Goal: Task Accomplishment & Management: Manage account settings

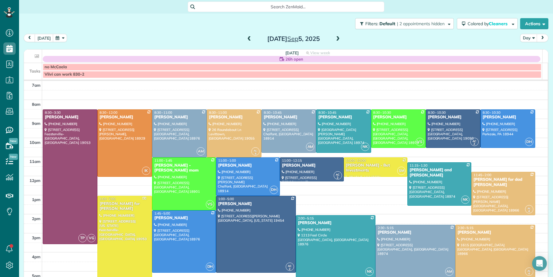
scroll to position [18, 0]
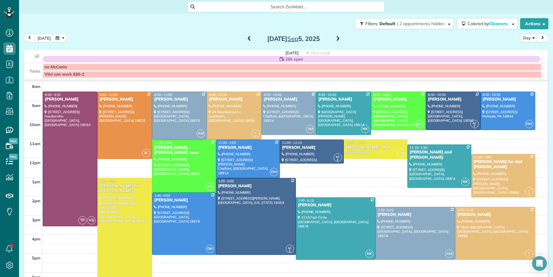
click at [246, 38] on span at bounding box center [249, 39] width 7 height 6
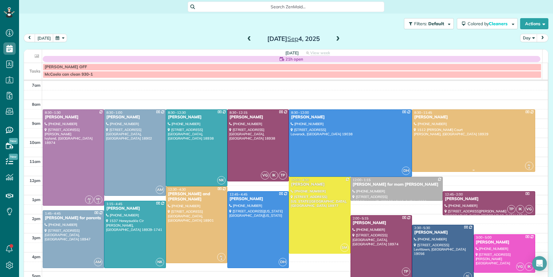
click at [415, 117] on div "Stacey Morgan" at bounding box center [474, 117] width 120 height 5
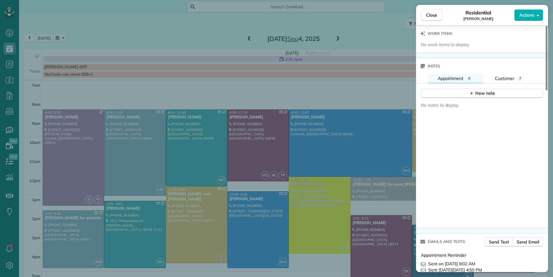
scroll to position [549, 0]
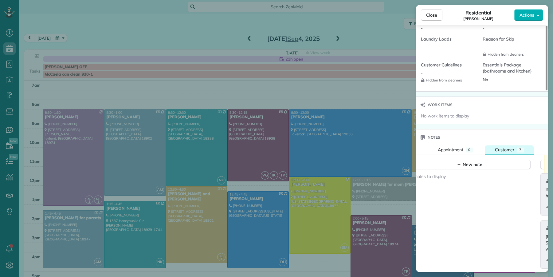
click at [504, 147] on div "Customer" at bounding box center [504, 150] width 19 height 6
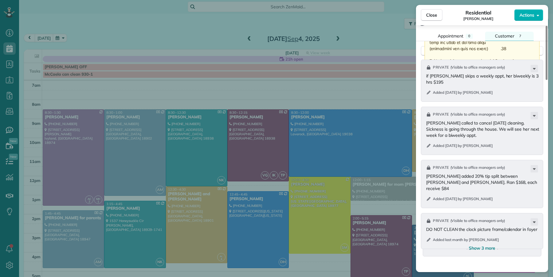
scroll to position [790, 0]
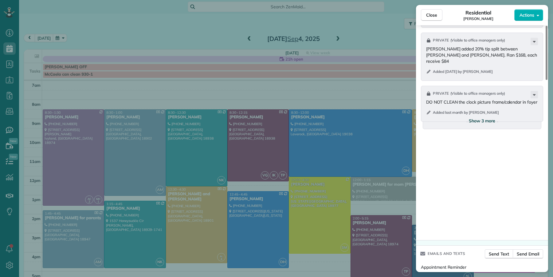
click at [486, 120] on span "Show 3 more" at bounding box center [482, 121] width 26 height 6
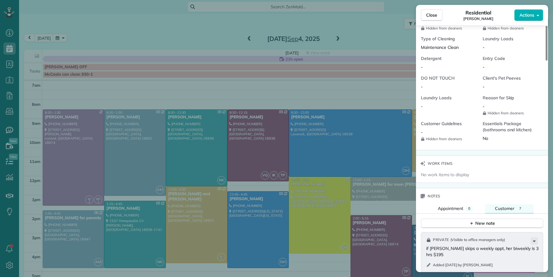
scroll to position [493, 0]
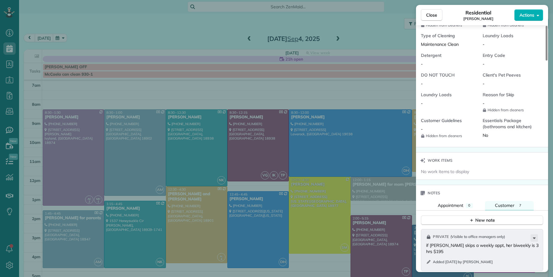
drag, startPoint x: 430, startPoint y: 14, endPoint x: 402, endPoint y: 26, distance: 29.9
click at [429, 14] on span "Close" at bounding box center [431, 15] width 11 height 6
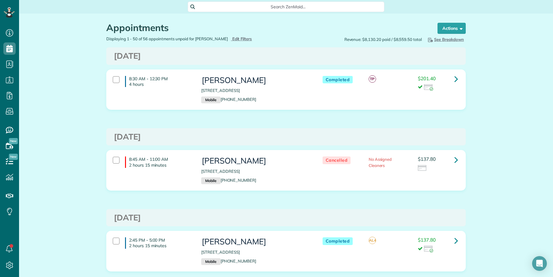
scroll to position [2, 2]
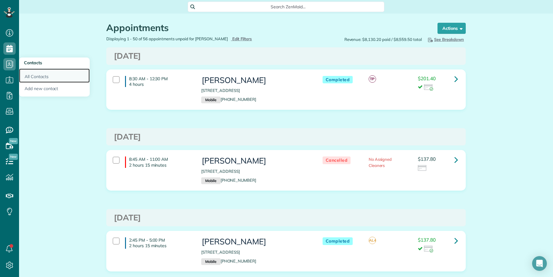
click at [41, 79] on link "All Contacts" at bounding box center [54, 76] width 71 height 14
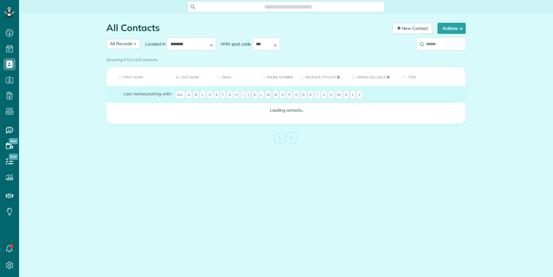
scroll to position [2, 2]
click at [435, 45] on input "search" at bounding box center [441, 44] width 49 height 13
type input "***"
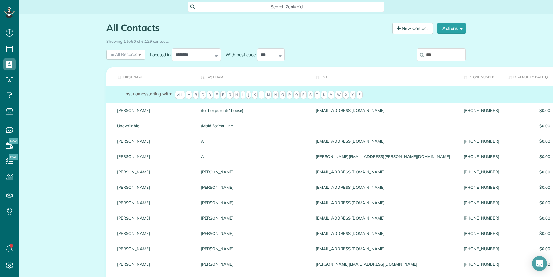
click at [437, 55] on input "***" at bounding box center [441, 54] width 49 height 13
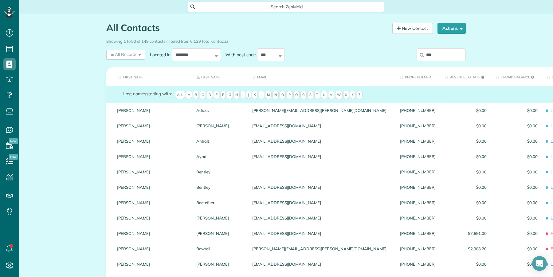
drag, startPoint x: 423, startPoint y: 55, endPoint x: 434, endPoint y: 66, distance: 15.2
click at [423, 55] on input "***" at bounding box center [441, 54] width 49 height 13
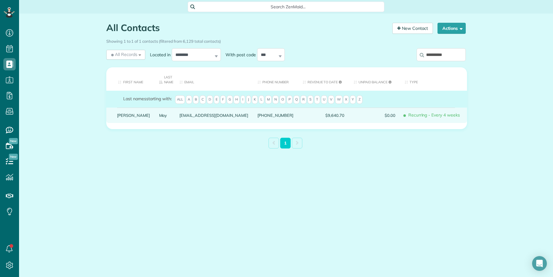
type input "**********"
click at [119, 115] on link "Debbie" at bounding box center [133, 115] width 33 height 4
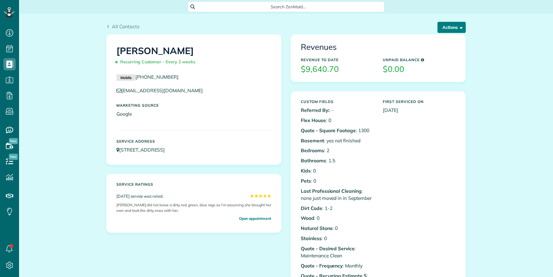
scroll to position [2, 2]
click at [446, 25] on button "Actions" at bounding box center [452, 27] width 28 height 11
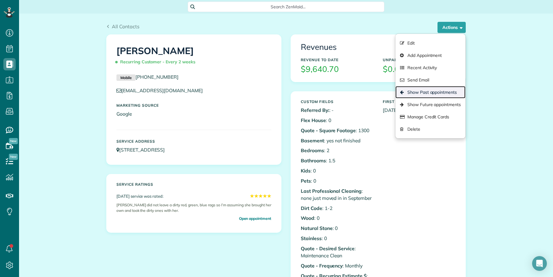
click at [435, 91] on link "Show Past appointments" at bounding box center [431, 92] width 70 height 12
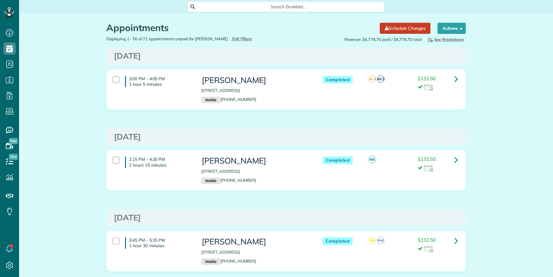
scroll to position [2, 2]
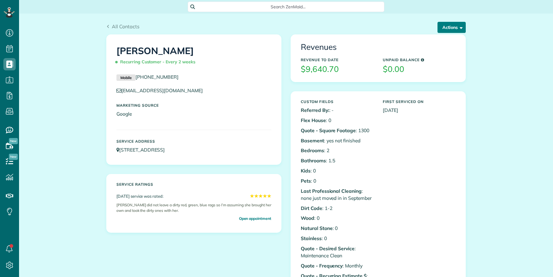
scroll to position [2, 2]
click at [442, 24] on button "Actions" at bounding box center [452, 27] width 28 height 11
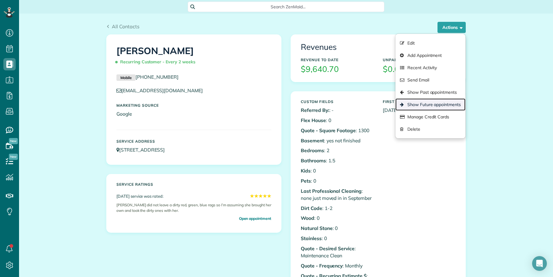
click at [451, 101] on link "Show Future appointments" at bounding box center [431, 104] width 70 height 12
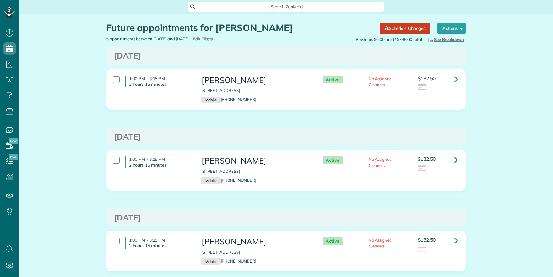
scroll to position [2, 2]
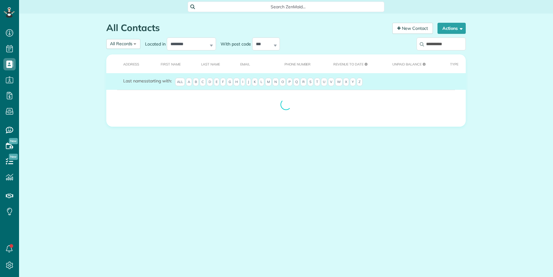
scroll to position [2, 2]
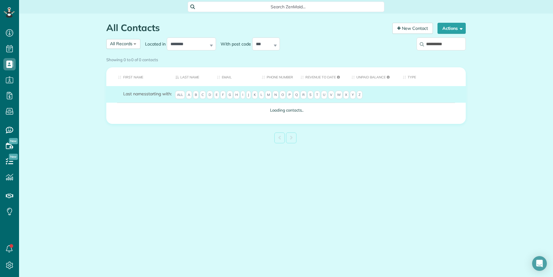
click at [452, 45] on input "**********" at bounding box center [441, 44] width 49 height 13
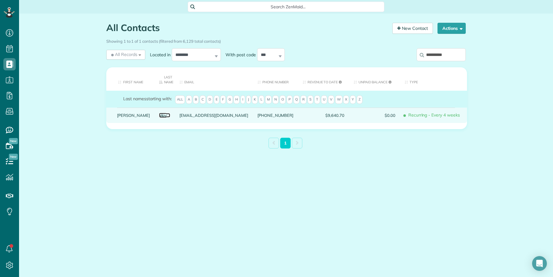
click at [159, 117] on link "May" at bounding box center [164, 115] width 11 height 4
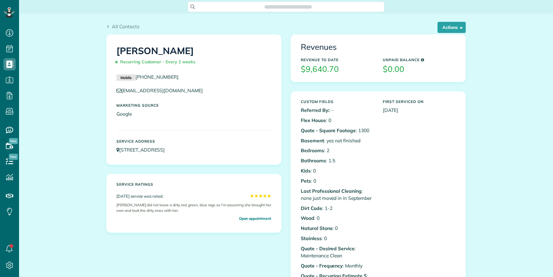
scroll to position [2, 2]
drag, startPoint x: 451, startPoint y: 25, endPoint x: 450, endPoint y: 69, distance: 44.0
click at [451, 25] on button "Actions" at bounding box center [452, 27] width 28 height 11
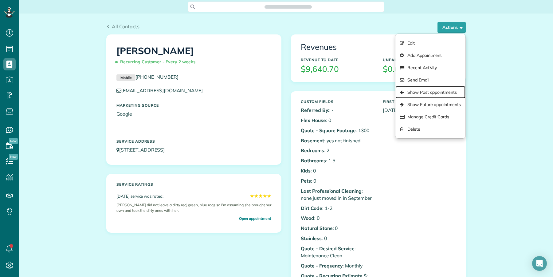
click at [449, 89] on link "Show Past appointments" at bounding box center [431, 92] width 70 height 12
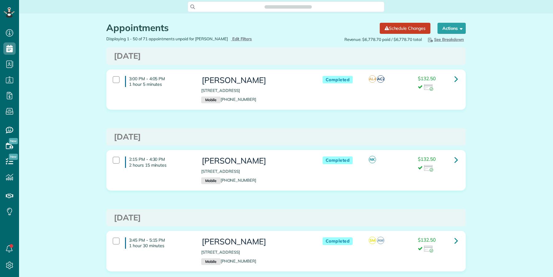
scroll to position [2, 2]
click at [455, 80] on icon at bounding box center [457, 78] width 4 height 11
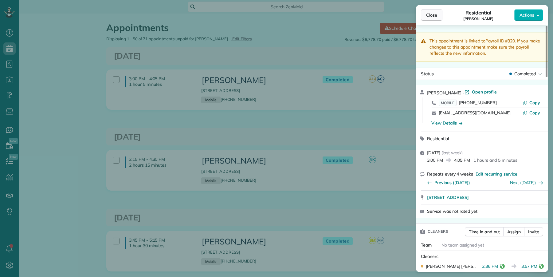
click at [433, 17] on span "Close" at bounding box center [431, 15] width 11 height 6
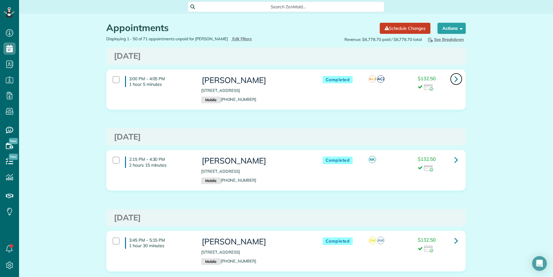
click at [455, 78] on icon at bounding box center [457, 78] width 4 height 11
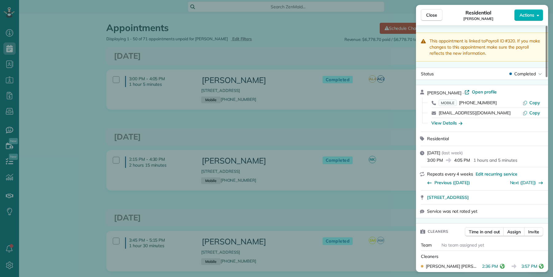
drag, startPoint x: 438, startPoint y: 17, endPoint x: 355, endPoint y: 1, distance: 84.2
click at [438, 17] on button "Close" at bounding box center [432, 15] width 22 height 12
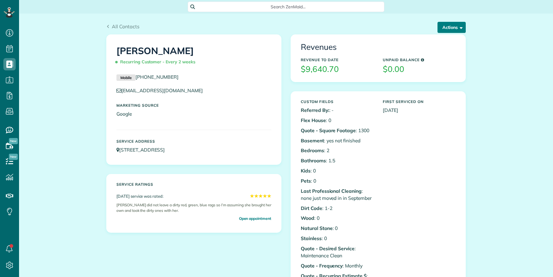
scroll to position [2, 2]
click at [452, 26] on button "Actions" at bounding box center [452, 27] width 28 height 11
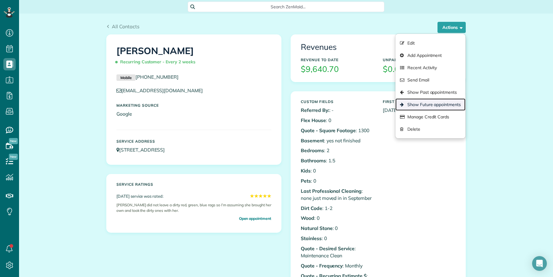
click at [439, 103] on link "Show Future appointments" at bounding box center [431, 104] width 70 height 12
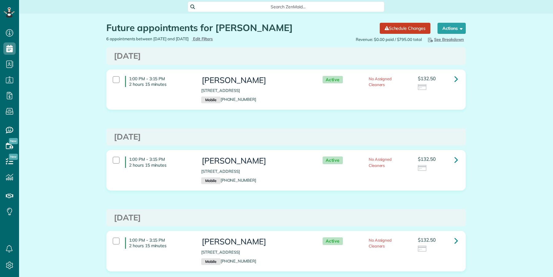
scroll to position [2, 2]
click at [455, 78] on icon at bounding box center [457, 78] width 4 height 11
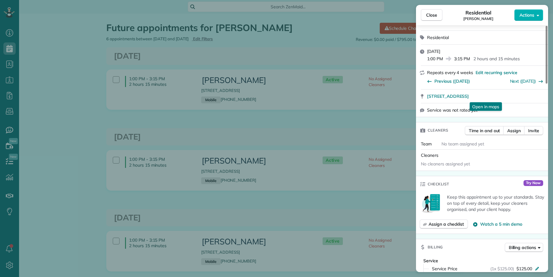
scroll to position [126, 0]
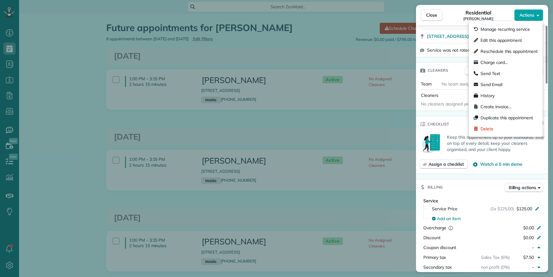
click at [529, 17] on span "Actions" at bounding box center [527, 15] width 15 height 6
click at [520, 31] on span "Manage recurring service" at bounding box center [505, 29] width 49 height 6
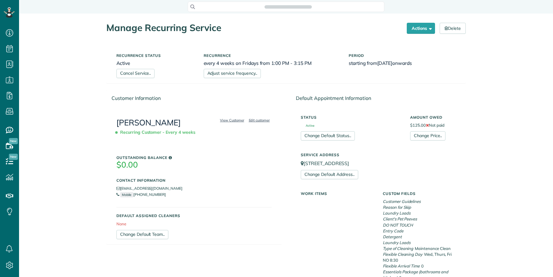
scroll to position [2, 2]
click at [421, 133] on link "Change Price.." at bounding box center [427, 135] width 35 height 9
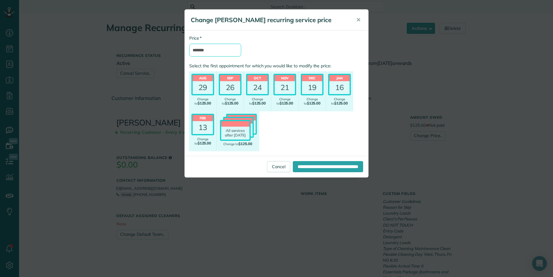
click at [201, 52] on input "*******" at bounding box center [215, 50] width 52 height 13
type input "*******"
click at [235, 89] on div "26" at bounding box center [230, 87] width 20 height 13
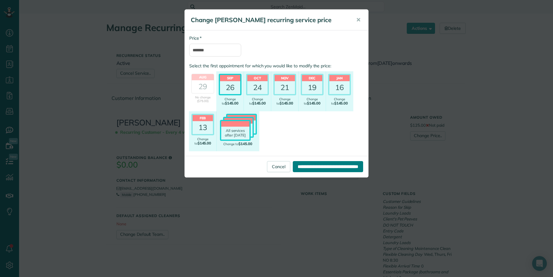
click at [316, 166] on input "**********" at bounding box center [328, 166] width 70 height 11
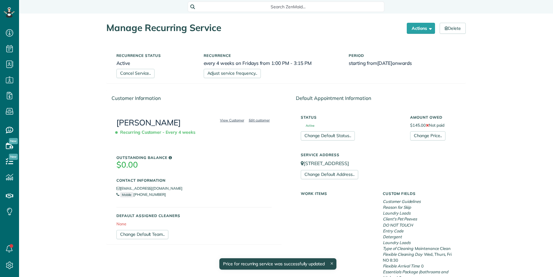
scroll to position [2, 2]
click at [233, 120] on link "View Customer" at bounding box center [232, 120] width 28 height 6
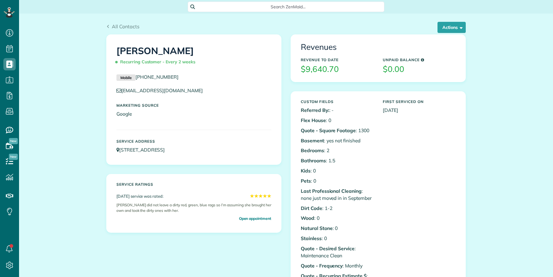
scroll to position [2, 2]
click at [445, 27] on button "Actions" at bounding box center [452, 27] width 28 height 11
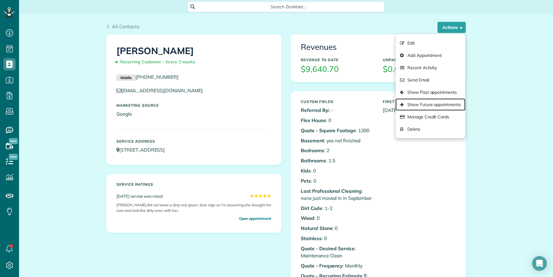
click at [447, 102] on link "Show Future appointments" at bounding box center [431, 104] width 70 height 12
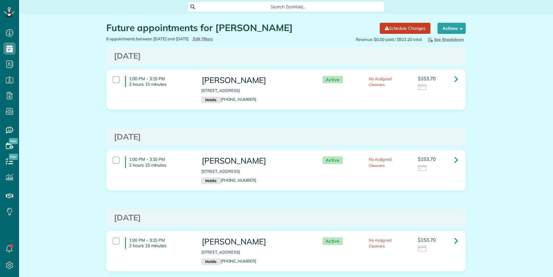
scroll to position [2, 2]
click at [455, 77] on icon at bounding box center [457, 78] width 4 height 11
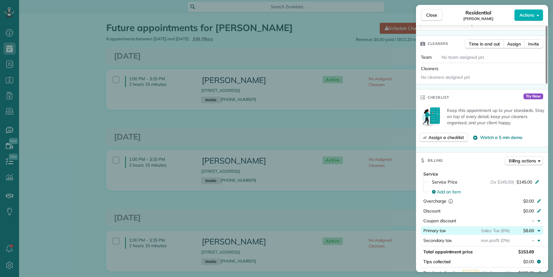
scroll to position [226, 0]
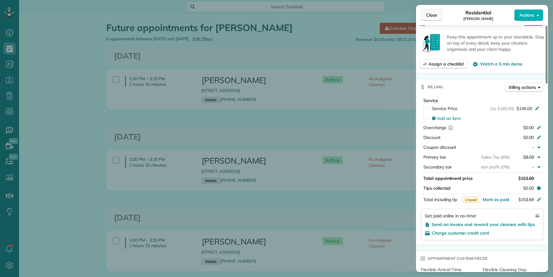
click at [438, 17] on button "Close" at bounding box center [432, 15] width 22 height 12
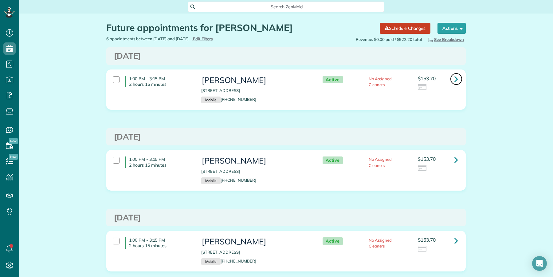
click at [455, 80] on icon at bounding box center [457, 78] width 4 height 11
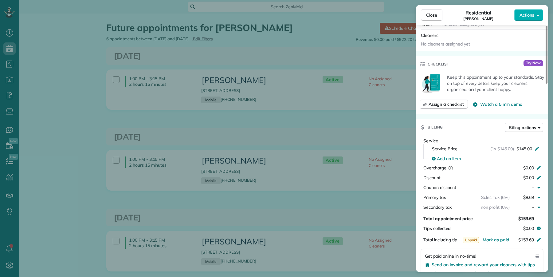
scroll to position [299, 0]
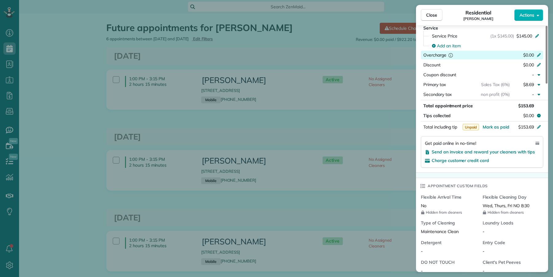
drag, startPoint x: 437, startPoint y: 15, endPoint x: 442, endPoint y: 53, distance: 38.4
click at [437, 16] on button "Close" at bounding box center [432, 15] width 22 height 12
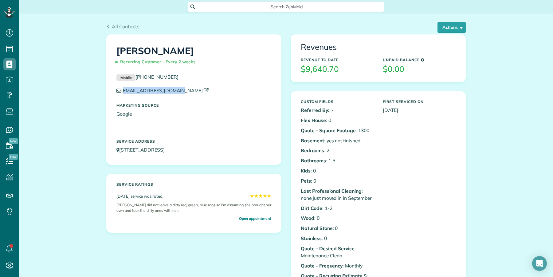
drag, startPoint x: 176, startPoint y: 97, endPoint x: 121, endPoint y: 91, distance: 56.3
click at [120, 91] on div "[EMAIL_ADDRESS][DOMAIN_NAME]" at bounding box center [194, 92] width 164 height 10
copy link "[EMAIL_ADDRESS][DOMAIN_NAME]"
